Goal: Transaction & Acquisition: Subscribe to service/newsletter

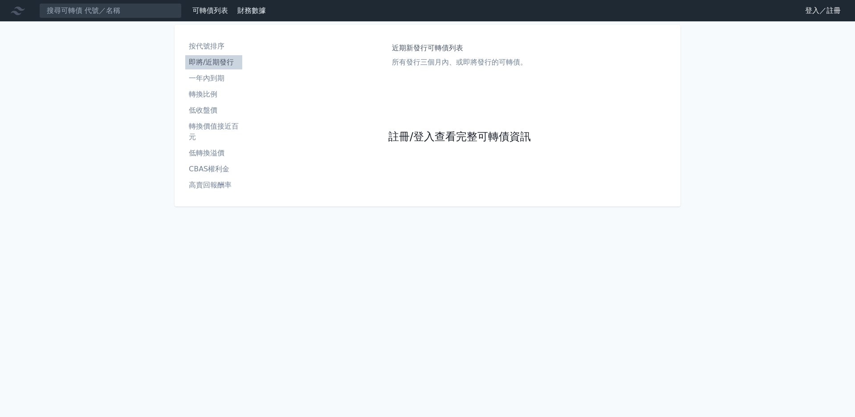
click at [426, 139] on link "註冊/登入查看完整可轉債資訊" at bounding box center [459, 137] width 142 height 14
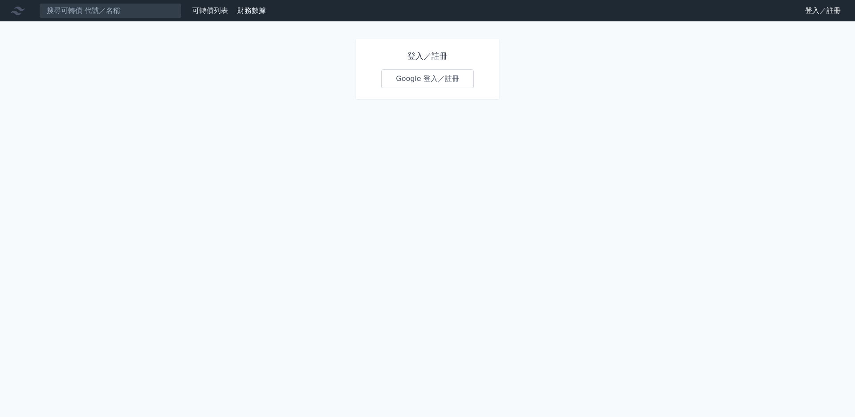
click at [422, 76] on link "Google 登入／註冊" at bounding box center [427, 78] width 93 height 19
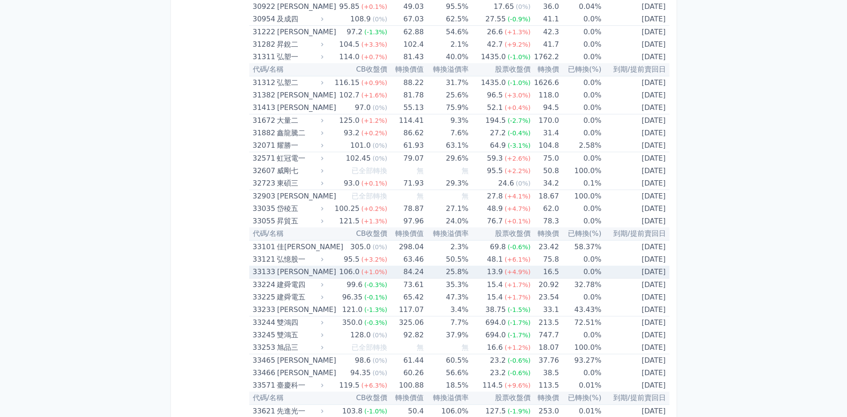
scroll to position [1540, 0]
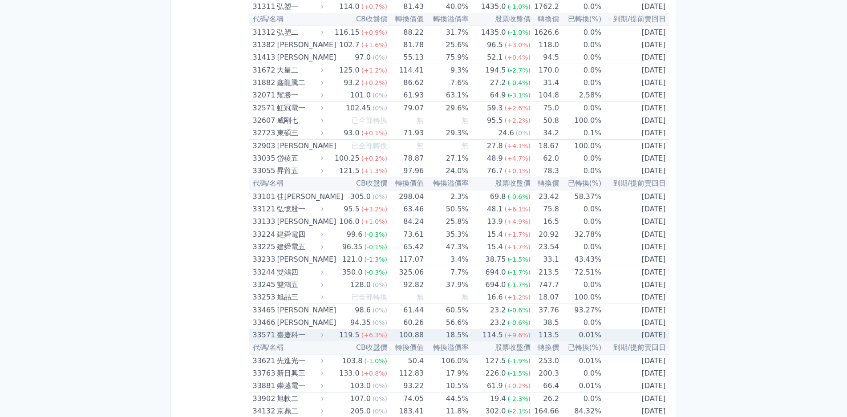
click at [308, 337] on div "臺慶科一" at bounding box center [299, 335] width 45 height 12
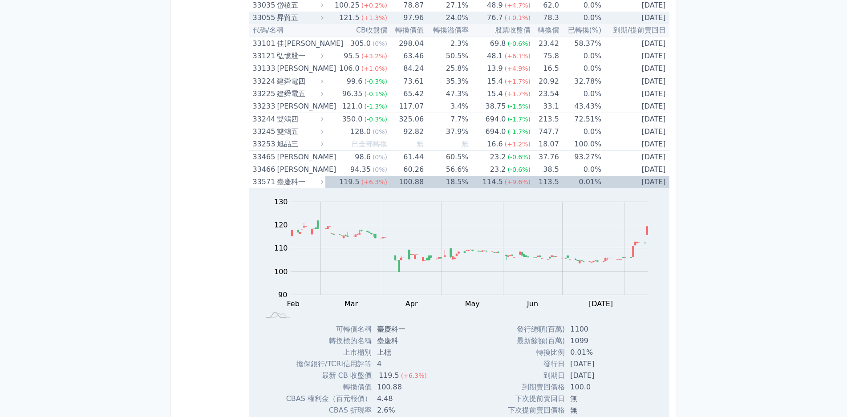
scroll to position [1736, 0]
